Goal: Navigation & Orientation: Find specific page/section

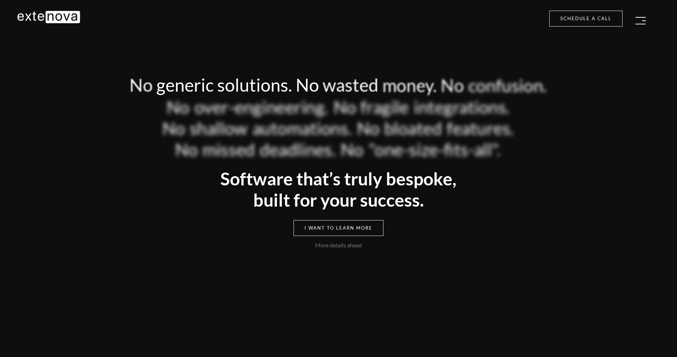
click at [647, 14] on button "button" at bounding box center [641, 20] width 18 height 14
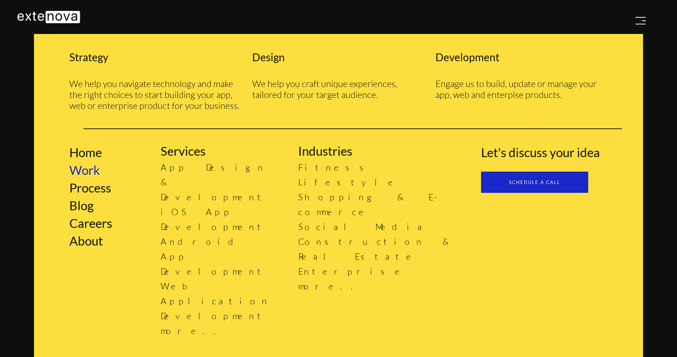
click at [93, 172] on link "Work" at bounding box center [84, 169] width 30 height 15
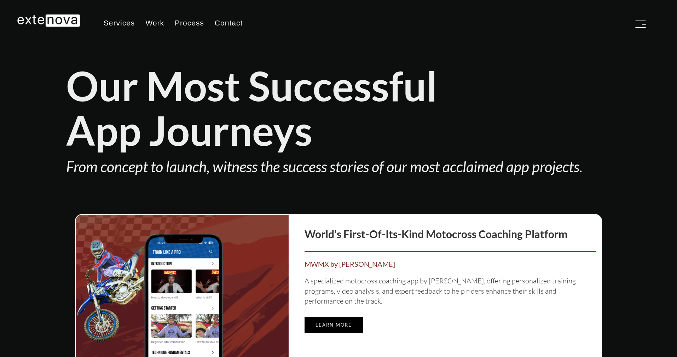
click at [554, 140] on div "Our Most Successful App Journeys" at bounding box center [338, 107] width 545 height 89
